Goal: Navigation & Orientation: Find specific page/section

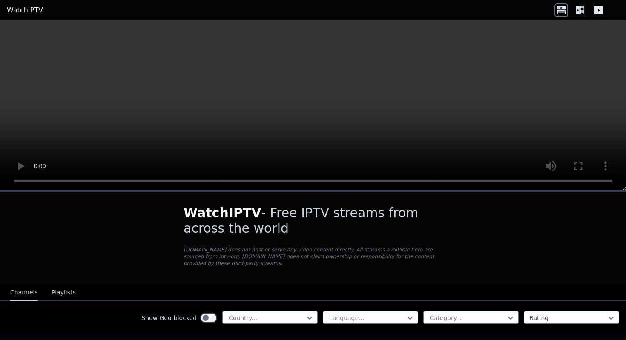
click at [575, 11] on icon at bounding box center [580, 10] width 14 height 14
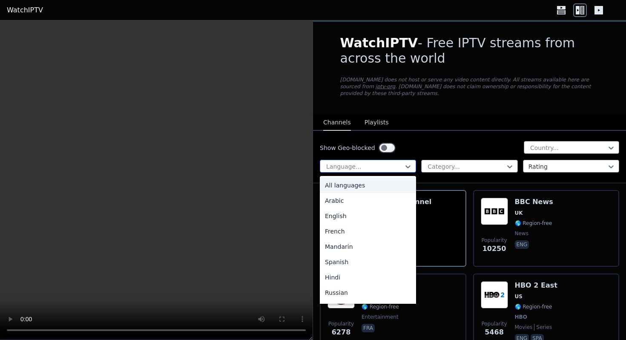
click at [395, 165] on div at bounding box center [364, 166] width 78 height 9
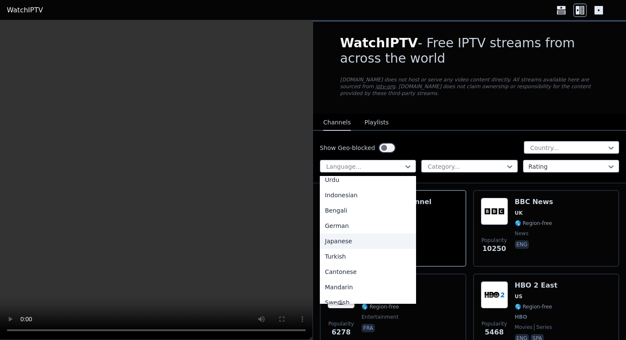
scroll to position [141, 0]
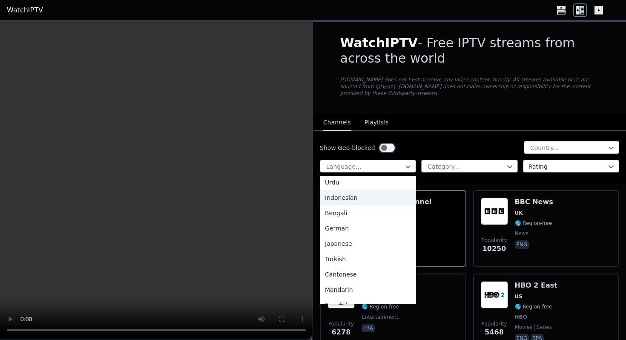
click at [567, 144] on div at bounding box center [568, 148] width 78 height 9
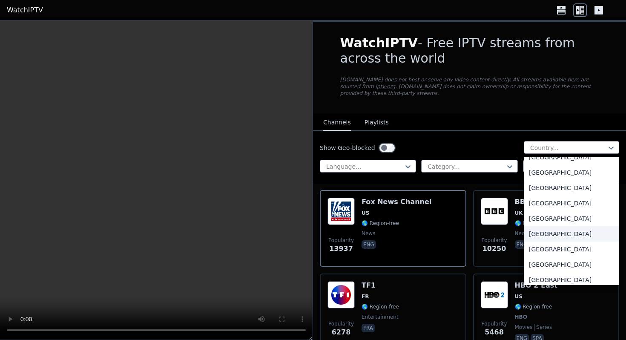
scroll to position [2073, 0]
click at [549, 235] on div "[GEOGRAPHIC_DATA]" at bounding box center [571, 233] width 95 height 15
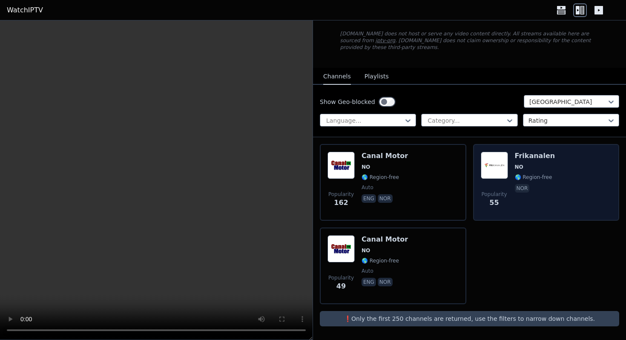
scroll to position [40, 0]
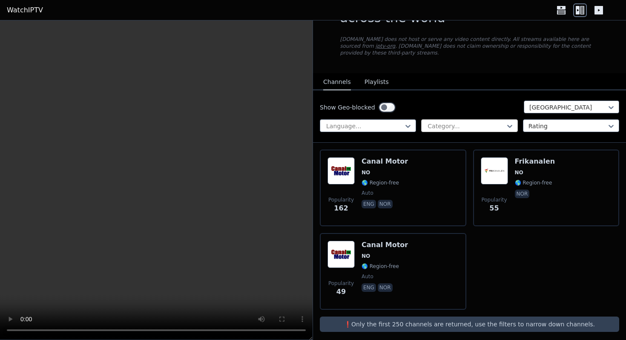
click at [440, 122] on div at bounding box center [466, 126] width 78 height 9
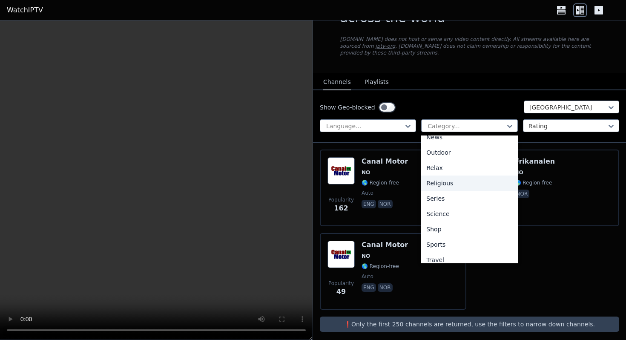
scroll to position [270, 0]
click at [446, 240] on div "Sports" at bounding box center [469, 243] width 96 height 15
